Goal: Task Accomplishment & Management: Use online tool/utility

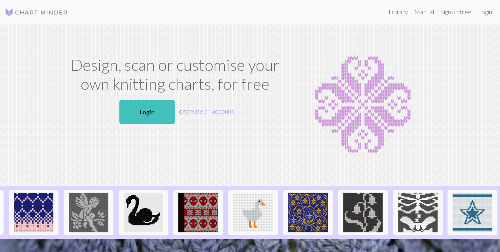
click at [128, 105] on link "Login" at bounding box center [146, 112] width 55 height 24
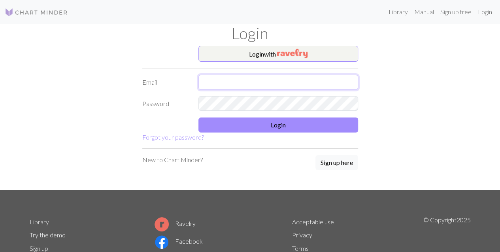
click at [212, 81] on input "text" at bounding box center [278, 82] width 160 height 15
click at [254, 99] on form "Login with Email Password Login Forgot your password?" at bounding box center [250, 94] width 216 height 96
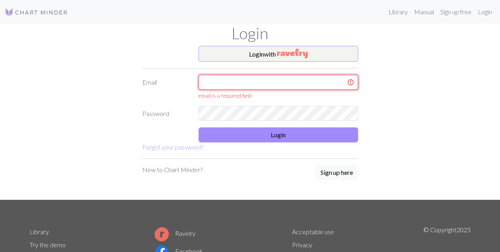
click at [231, 81] on input "text" at bounding box center [278, 82] width 160 height 15
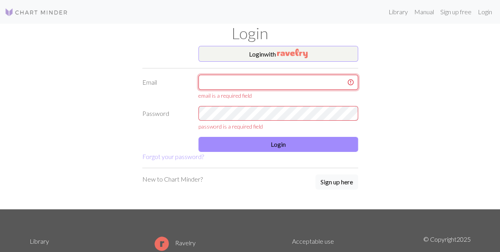
type input "sajdara2004@gmail.com"
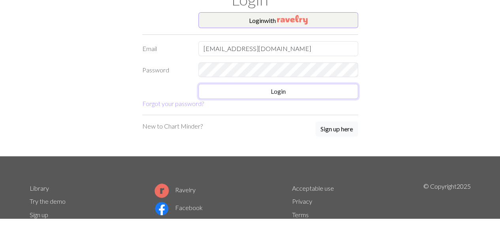
click at [215, 129] on button "Login" at bounding box center [278, 124] width 160 height 15
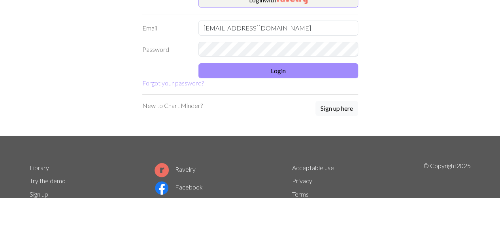
click at [228, 122] on button "Login" at bounding box center [278, 124] width 160 height 15
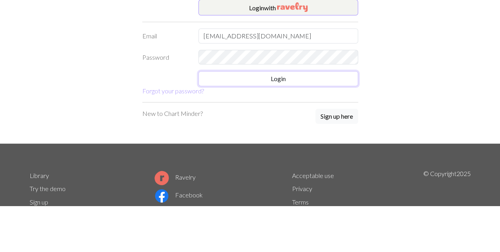
click at [255, 118] on button "Login" at bounding box center [278, 124] width 160 height 15
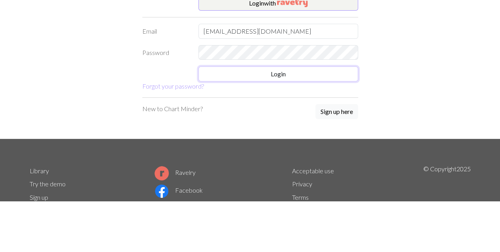
click at [216, 127] on button "Login" at bounding box center [278, 124] width 160 height 15
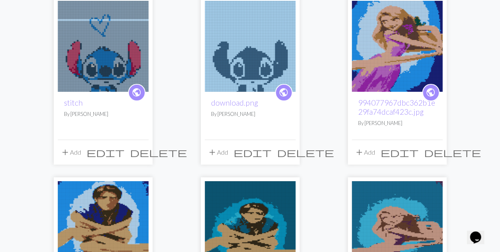
scroll to position [82, 0]
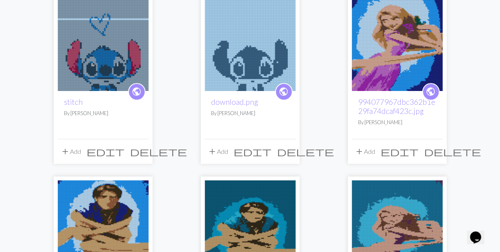
click at [74, 84] on img at bounding box center [103, 45] width 91 height 91
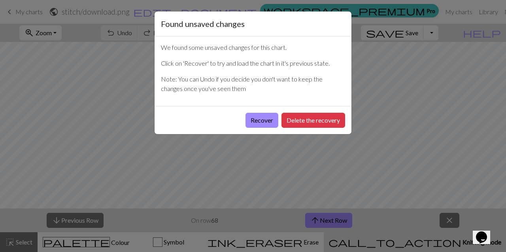
click at [258, 119] on button "Recover" at bounding box center [261, 120] width 33 height 15
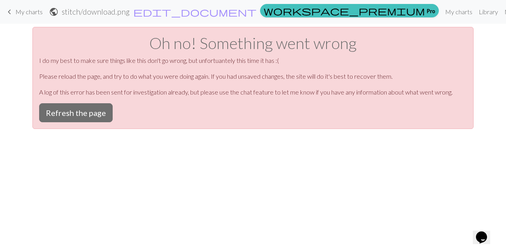
click at [60, 103] on button "Refresh the page" at bounding box center [75, 112] width 73 height 19
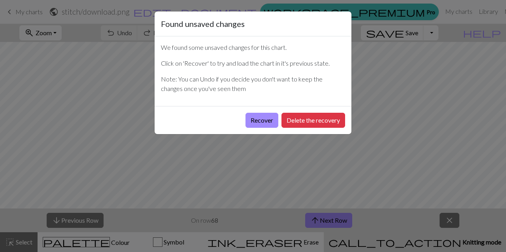
click at [295, 122] on button "Delete the recovery" at bounding box center [313, 120] width 64 height 15
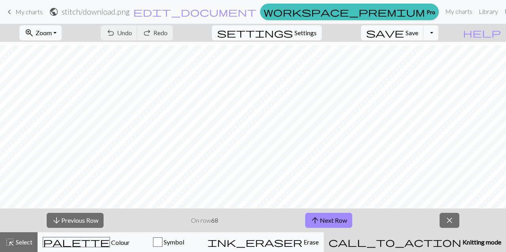
scroll to position [234, 0]
click at [322, 225] on button "arrow_upward Next Row" at bounding box center [328, 220] width 47 height 15
click at [312, 219] on span "arrow_upward" at bounding box center [314, 219] width 9 height 11
click at [310, 218] on span "arrow_upward" at bounding box center [314, 219] width 9 height 11
click at [314, 220] on span "arrow_upward" at bounding box center [314, 219] width 9 height 11
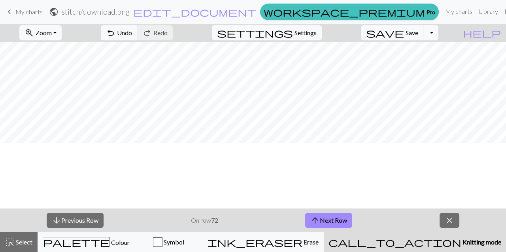
scroll to position [168, 0]
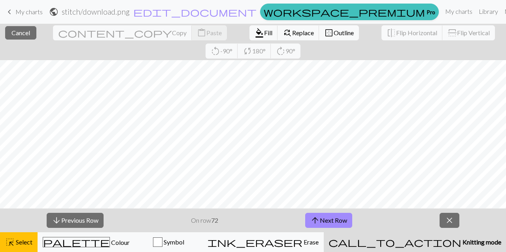
click at [319, 223] on span "arrow_upward" at bounding box center [314, 219] width 9 height 11
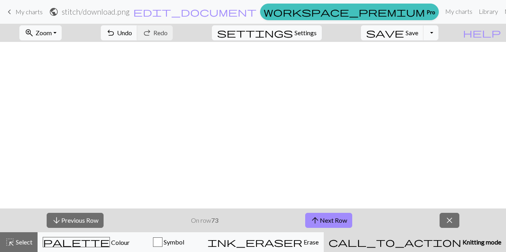
scroll to position [0, 0]
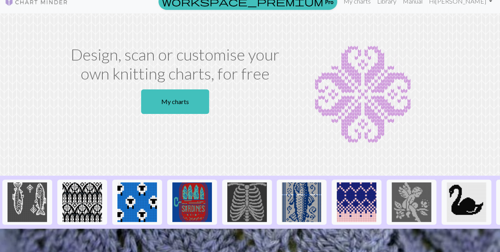
scroll to position [21, 0]
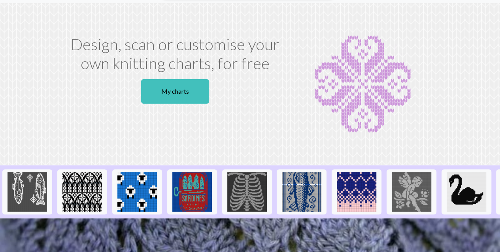
click at [188, 194] on img at bounding box center [191, 191] width 39 height 39
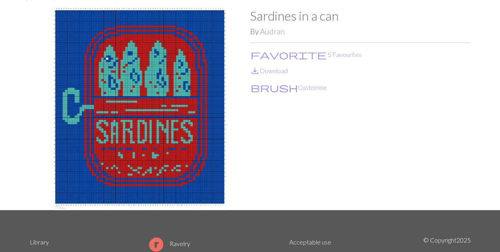
click at [99, 163] on img at bounding box center [140, 108] width 220 height 201
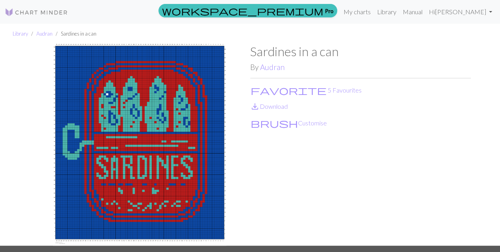
click at [94, 160] on img at bounding box center [140, 144] width 220 height 201
click at [103, 132] on img at bounding box center [140, 144] width 220 height 201
click at [44, 107] on img at bounding box center [140, 144] width 220 height 201
click at [94, 159] on img at bounding box center [140, 144] width 220 height 201
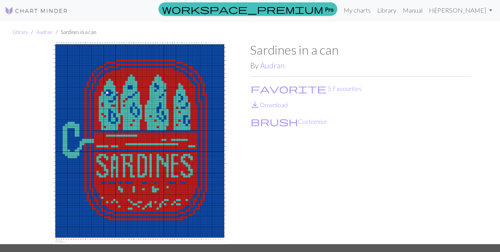
click at [77, 223] on img at bounding box center [140, 142] width 220 height 201
click at [94, 163] on img at bounding box center [140, 142] width 220 height 201
click at [395, 11] on link "Library" at bounding box center [387, 10] width 26 height 16
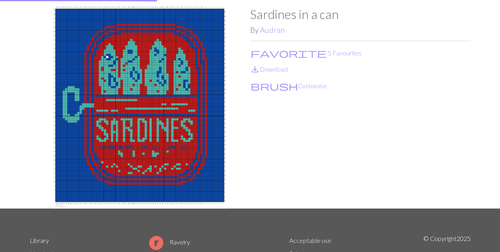
scroll to position [38, 0]
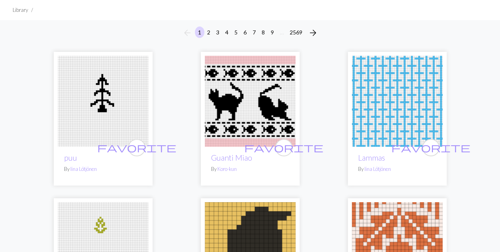
scroll to position [48, 0]
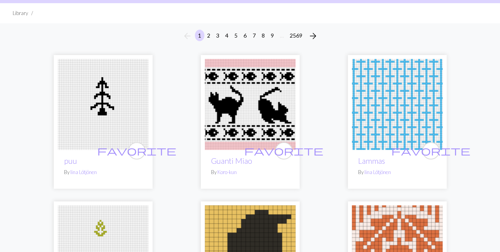
click at [222, 125] on img at bounding box center [250, 104] width 91 height 91
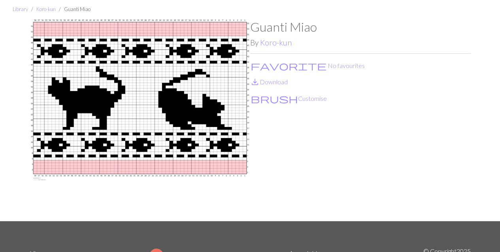
scroll to position [30, 0]
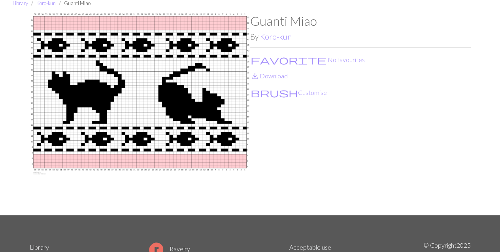
click at [116, 127] on img at bounding box center [140, 113] width 220 height 201
click at [263, 91] on button "brush Customise" at bounding box center [288, 92] width 77 height 10
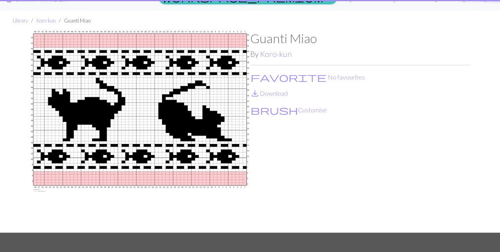
scroll to position [25, 0]
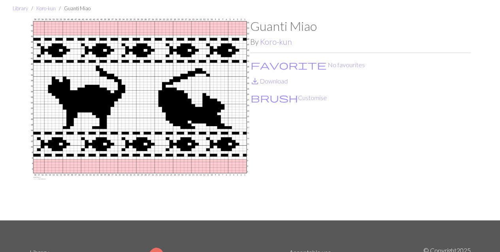
click at [269, 99] on button "brush Customise" at bounding box center [288, 97] width 77 height 10
click at [264, 95] on div "workspace_premium Pro My charts Library Manual Hi [PERSON_NAME] Account setting…" at bounding box center [250, 101] width 500 height 252
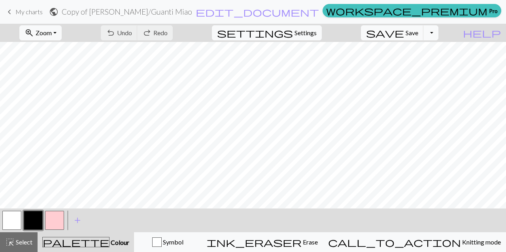
click at [461, 244] on span "Knitting mode" at bounding box center [481, 242] width 40 height 8
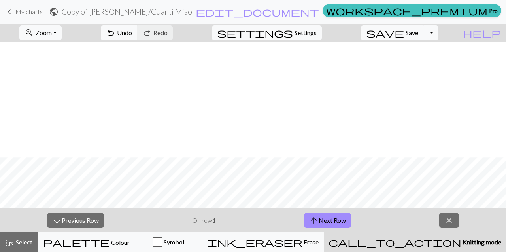
scroll to position [309, 0]
click at [324, 219] on button "arrow_upward Next Row" at bounding box center [327, 220] width 47 height 15
click at [316, 219] on span "arrow_upward" at bounding box center [313, 219] width 9 height 11
click at [314, 216] on span "arrow_upward" at bounding box center [313, 219] width 9 height 11
click at [315, 220] on span "arrow_upward" at bounding box center [313, 219] width 9 height 11
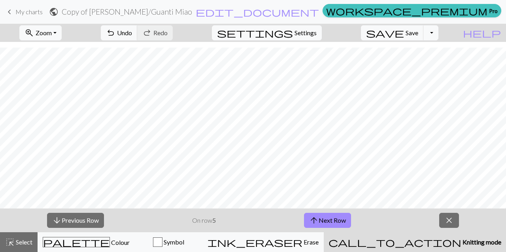
click at [317, 218] on span "arrow_upward" at bounding box center [313, 219] width 9 height 11
click at [319, 216] on button "arrow_upward Next Row" at bounding box center [327, 220] width 47 height 15
click at [323, 213] on button "arrow_upward Next Row" at bounding box center [327, 220] width 47 height 15
click at [323, 216] on button "arrow_upward Next Row" at bounding box center [327, 220] width 47 height 15
